Goal: Task Accomplishment & Management: Complete application form

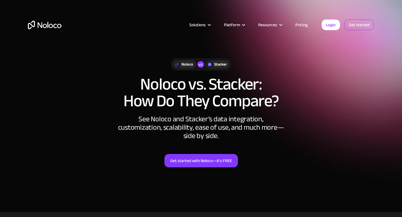
click at [358, 28] on link "Get started" at bounding box center [359, 25] width 30 height 11
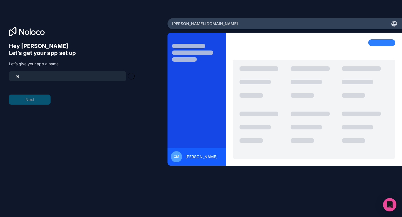
type input "r"
type input "[PERSON_NAME]"
click at [39, 98] on button "Next" at bounding box center [30, 100] width 42 height 10
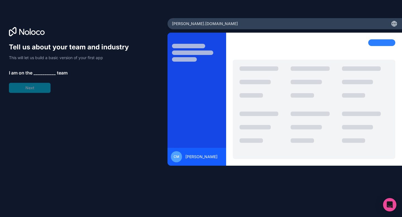
click at [44, 72] on span "__________" at bounding box center [44, 73] width 22 height 7
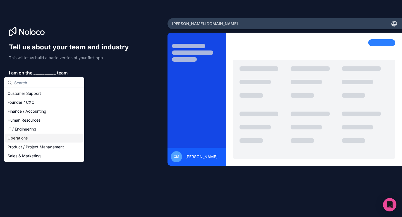
click at [24, 136] on div "Operations" at bounding box center [44, 138] width 78 height 9
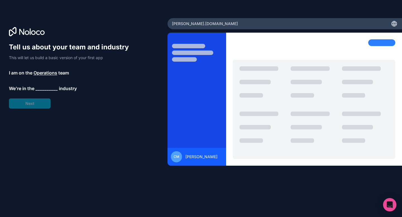
click at [45, 89] on span "__________" at bounding box center [46, 88] width 22 height 7
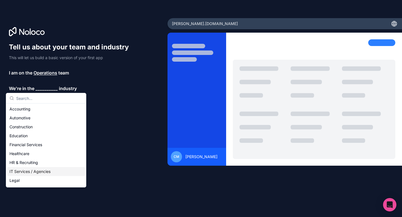
click at [31, 172] on div "IT Services / Agencies" at bounding box center [46, 171] width 78 height 9
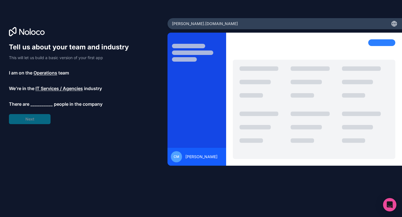
click at [42, 104] on span "__________" at bounding box center [41, 104] width 22 height 7
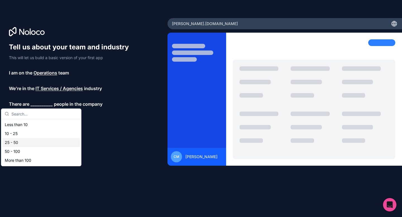
click at [13, 143] on div "25 - 50" at bounding box center [42, 142] width 78 height 9
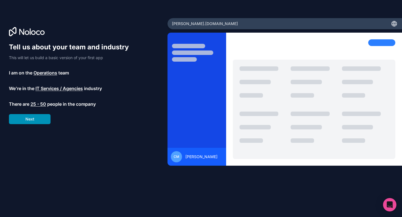
click at [39, 118] on button "Next" at bounding box center [30, 119] width 42 height 10
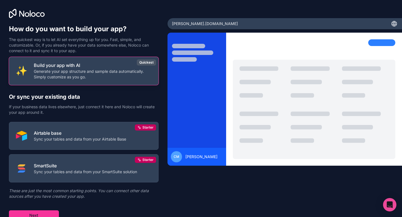
click at [100, 71] on p "Generate your app structure and sample data automatically. Simply customize as …" at bounding box center [93, 74] width 118 height 11
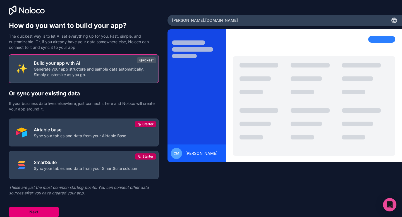
click at [41, 213] on button "Next" at bounding box center [34, 212] width 50 height 10
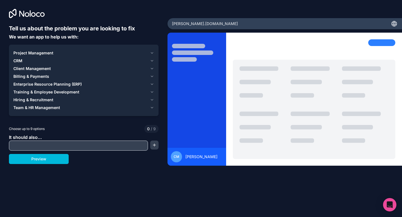
click at [16, 60] on span "CRM" at bounding box center [17, 61] width 9 height 6
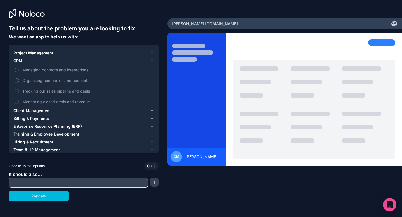
click at [20, 63] on span "CRM" at bounding box center [17, 61] width 9 height 6
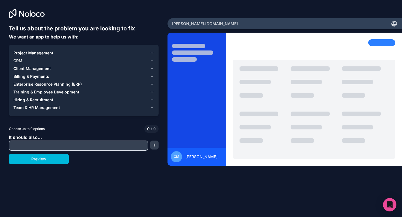
click at [21, 69] on span "Client Management" at bounding box center [31, 69] width 37 height 6
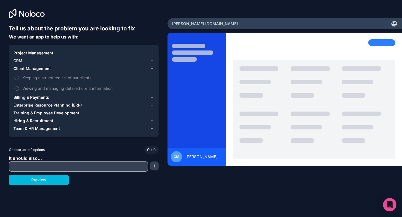
click at [21, 69] on span "Client Management" at bounding box center [31, 69] width 37 height 6
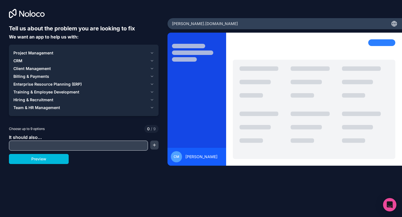
click at [20, 61] on span "CRM" at bounding box center [17, 61] width 9 height 6
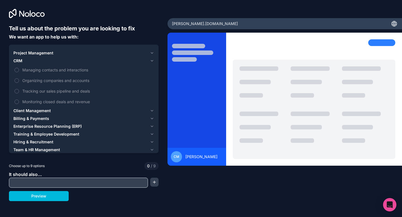
click at [19, 69] on label "Managing contacts and interactions" at bounding box center [83, 70] width 141 height 10
click at [19, 69] on button "Managing contacts and interactions" at bounding box center [17, 70] width 4 height 4
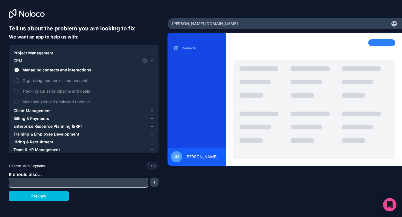
click at [19, 78] on label "Organizing companies and accounts" at bounding box center [83, 80] width 141 height 10
click at [19, 78] on button "Organizing companies and accounts" at bounding box center [17, 80] width 4 height 4
click at [16, 89] on button "Tracking our sales pipeline and deals" at bounding box center [17, 91] width 4 height 4
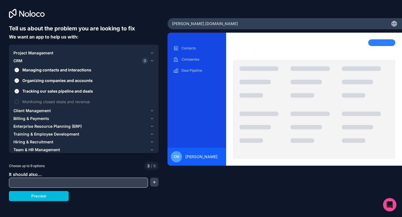
click at [17, 100] on button "Monitoring closed deals and revenue" at bounding box center [17, 102] width 4 height 4
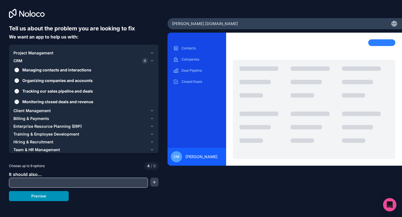
click at [43, 200] on button "Preview" at bounding box center [39, 196] width 60 height 10
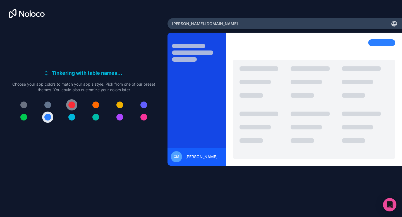
click at [75, 105] on div at bounding box center [71, 105] width 7 height 7
